Goal: Navigation & Orientation: Find specific page/section

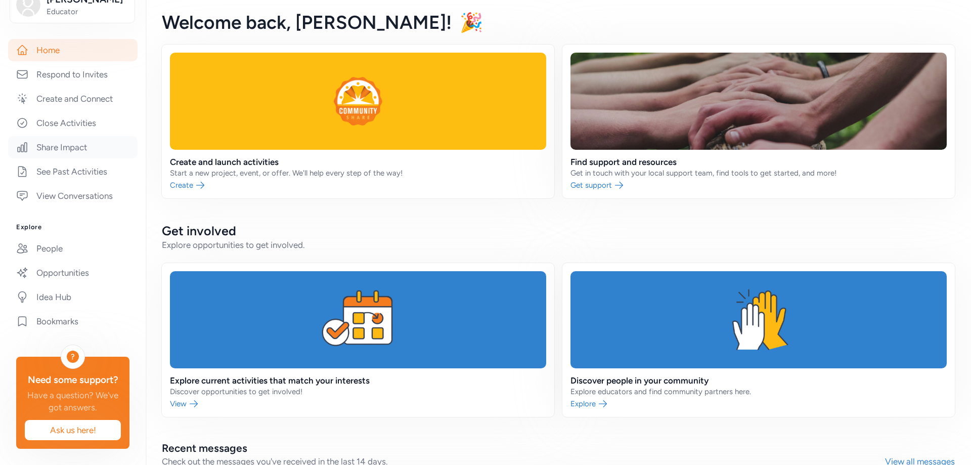
scroll to position [293, 0]
click at [64, 261] on link "Opportunities" at bounding box center [72, 272] width 129 height 22
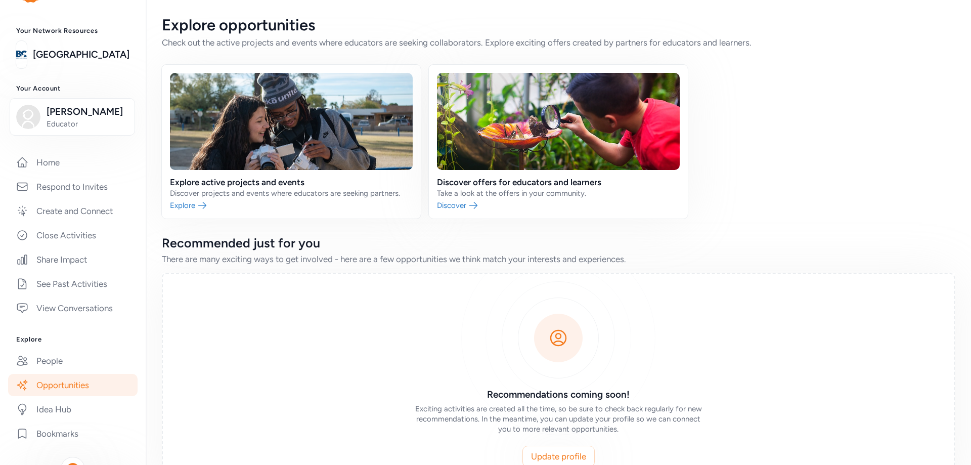
scroll to position [40, 0]
click at [323, 145] on link at bounding box center [291, 142] width 259 height 154
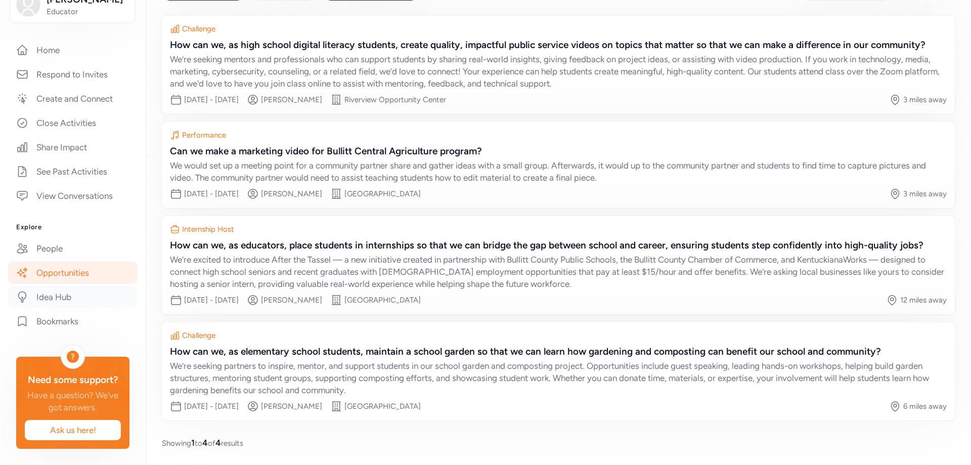
scroll to position [293, 0]
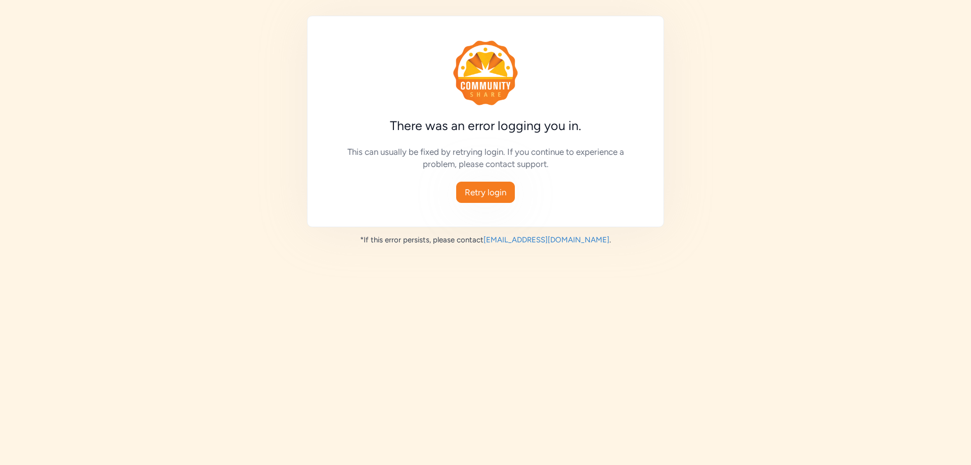
click at [503, 198] on span "Retry login" at bounding box center [485, 192] width 41 height 12
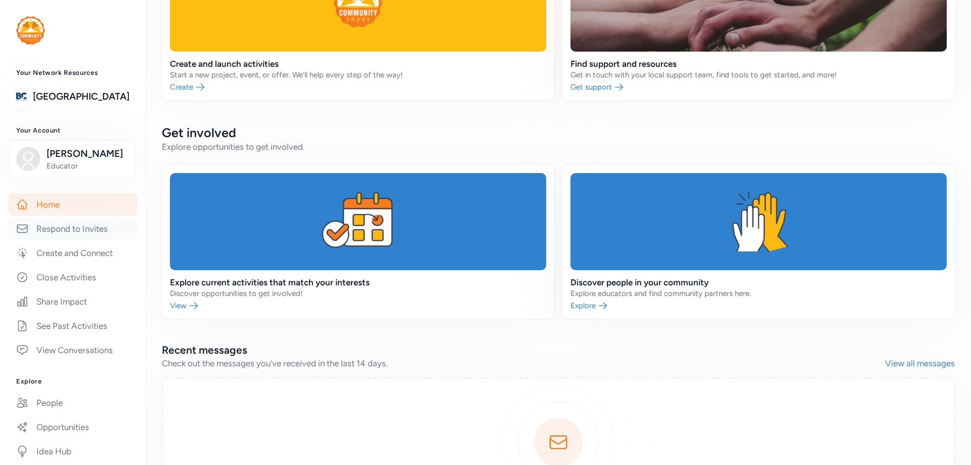
scroll to position [51, 0]
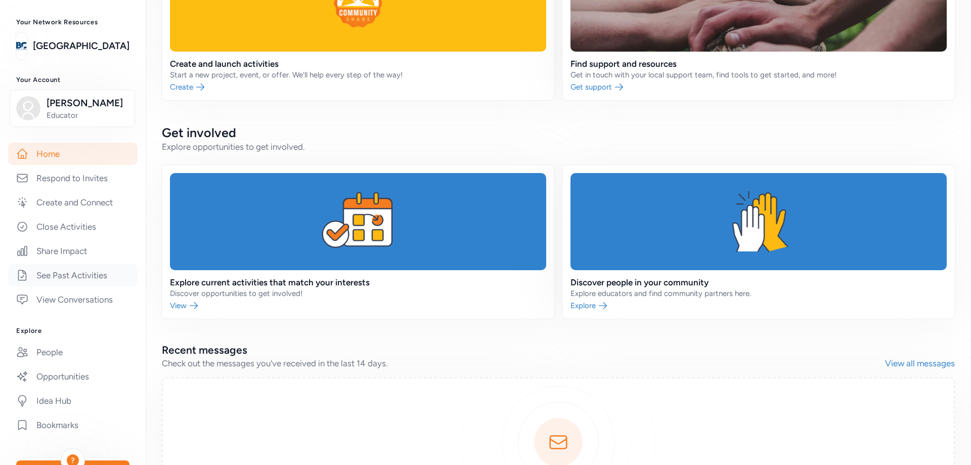
click at [92, 286] on link "See Past Activities" at bounding box center [72, 275] width 129 height 22
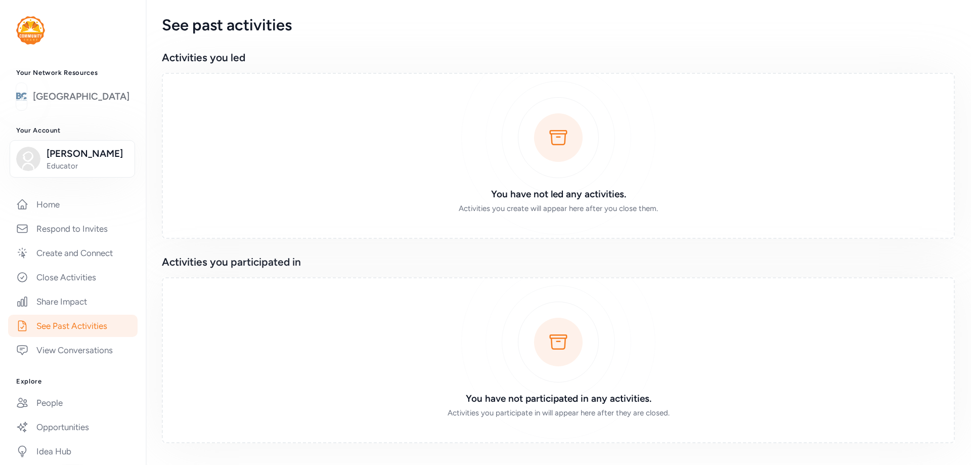
click at [88, 104] on link "[GEOGRAPHIC_DATA]" at bounding box center [81, 96] width 97 height 14
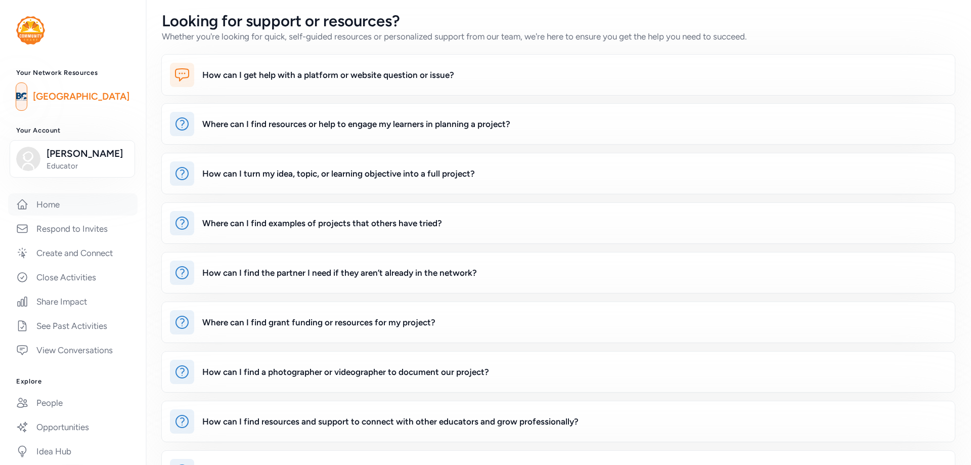
click at [63, 215] on link "Home" at bounding box center [72, 204] width 129 height 22
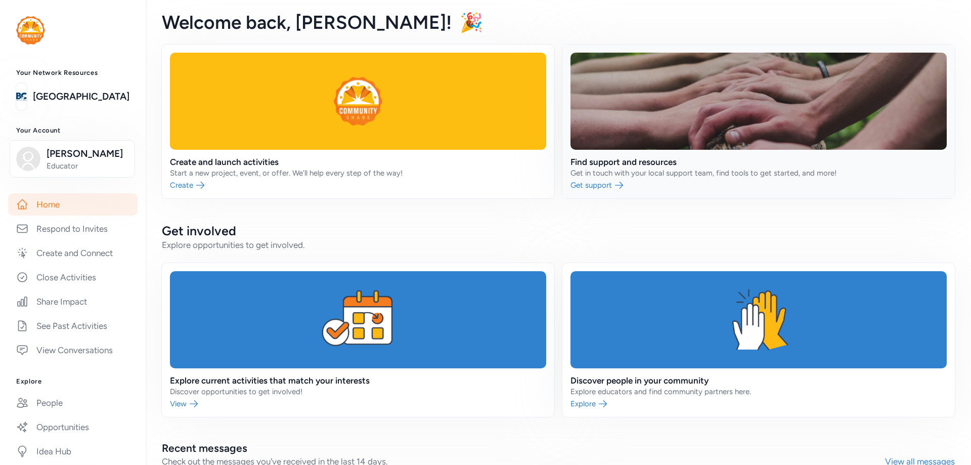
click at [647, 193] on link at bounding box center [758, 121] width 392 height 154
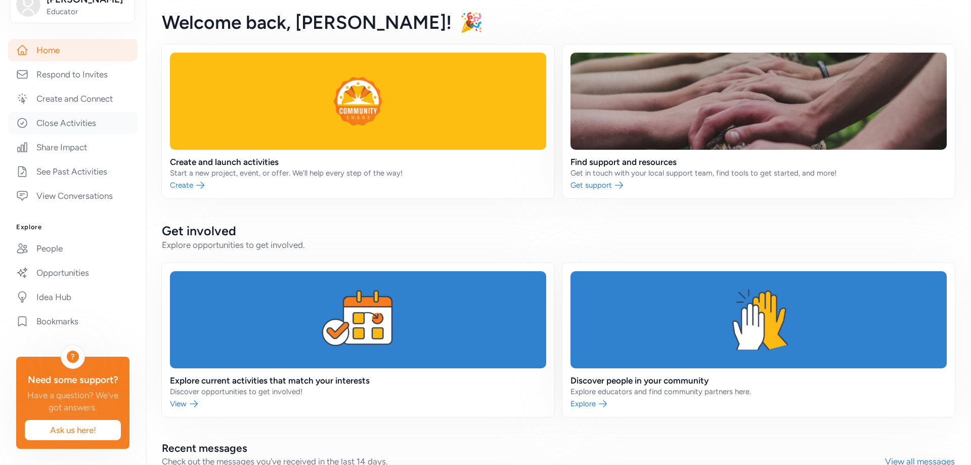
scroll to position [293, 0]
